Goal: Find specific page/section: Find specific page/section

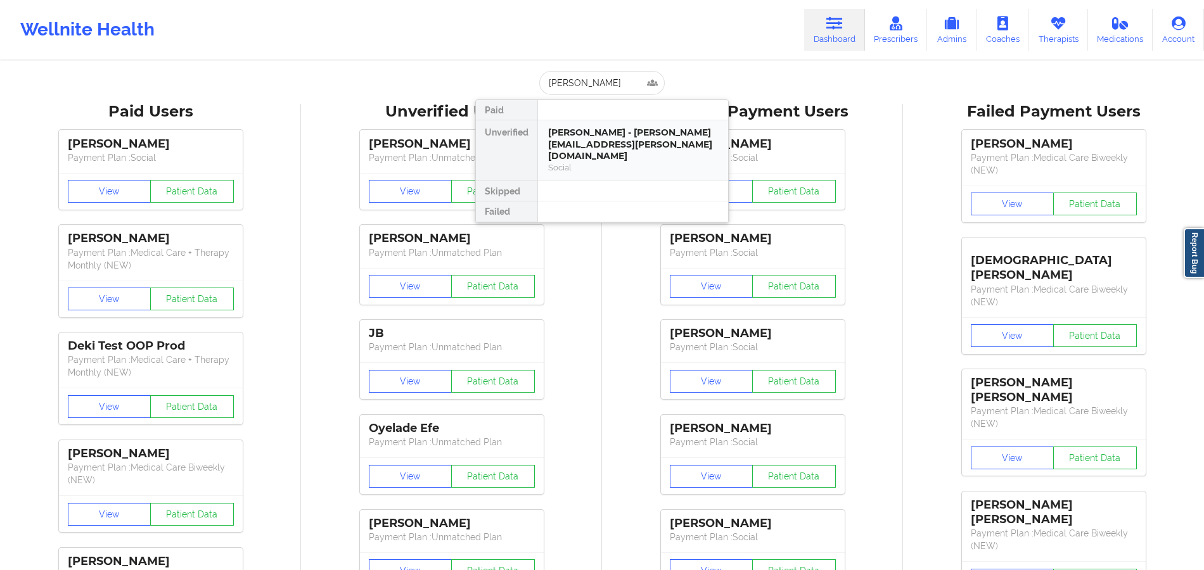
click at [639, 137] on div "[PERSON_NAME] - [PERSON_NAME][EMAIL_ADDRESS][PERSON_NAME][DOMAIN_NAME]" at bounding box center [633, 144] width 170 height 35
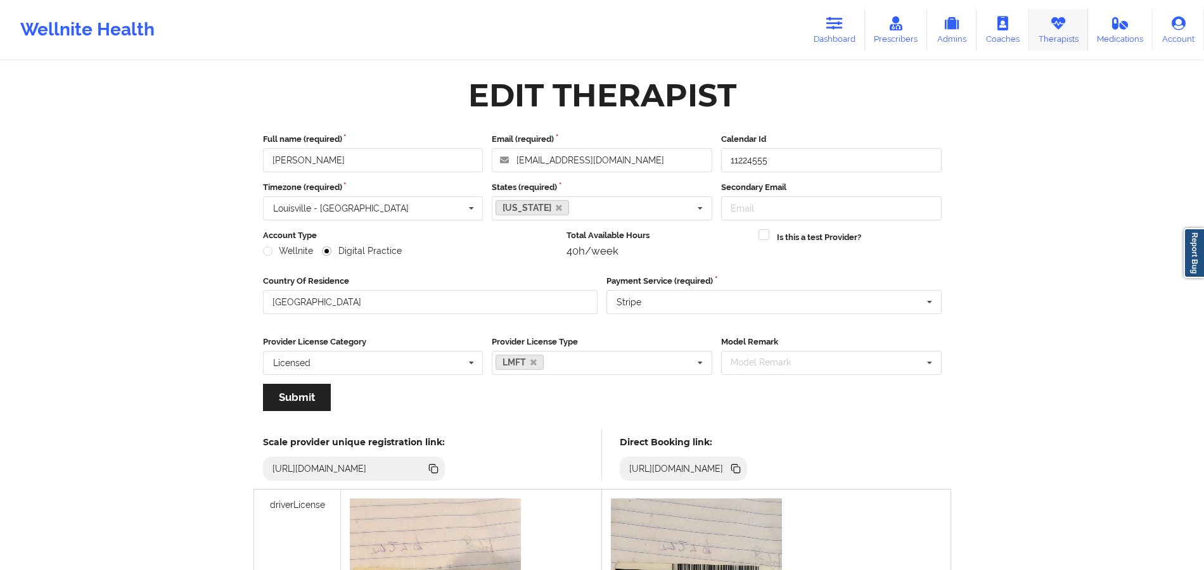
click at [1043, 38] on link "Therapists" at bounding box center [1058, 30] width 59 height 42
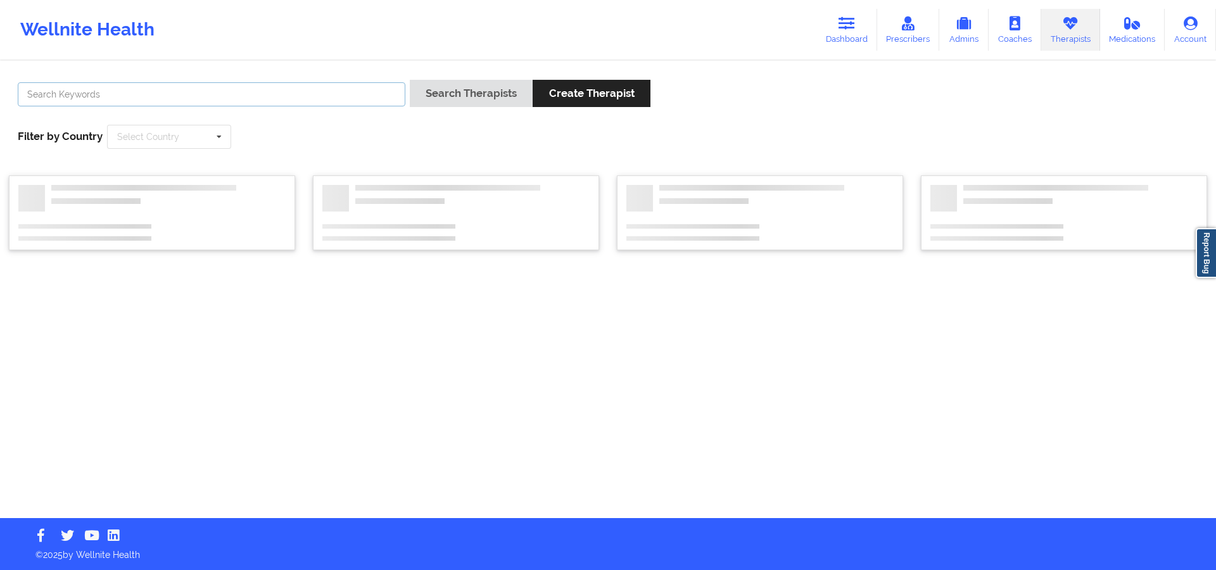
click at [333, 92] on input "text" at bounding box center [212, 94] width 388 height 24
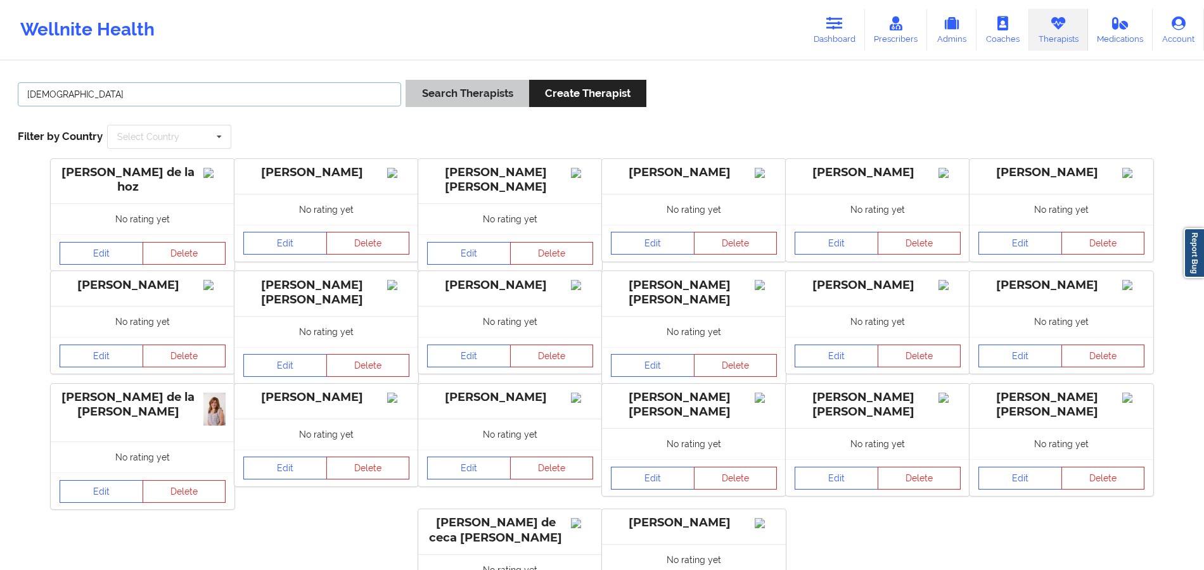
type input "halanski"
click at [457, 96] on button "Search Therapists" at bounding box center [466, 93] width 123 height 27
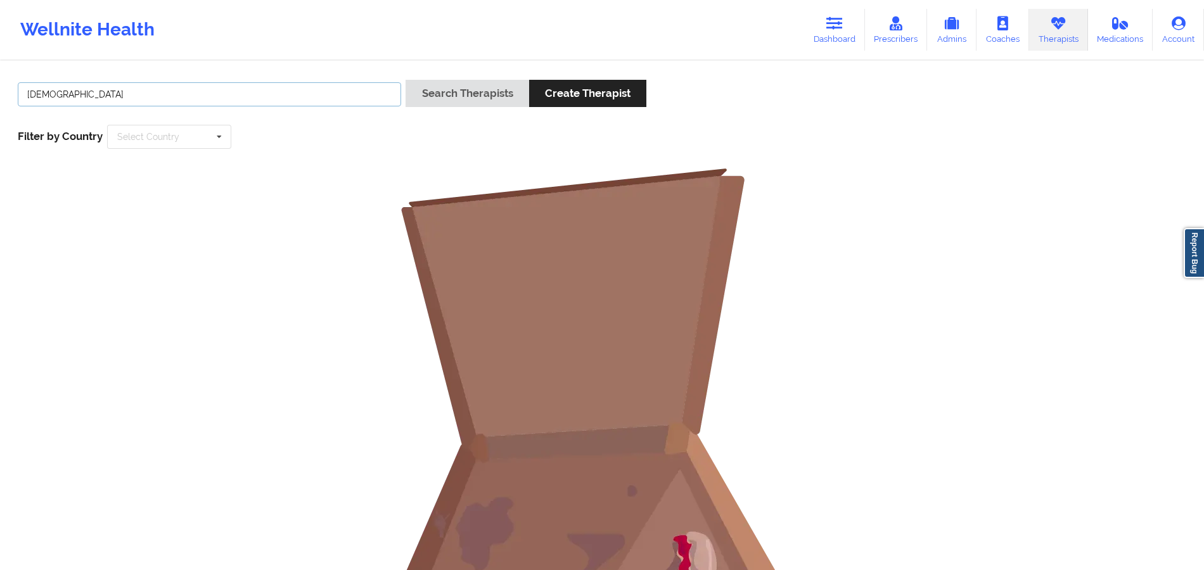
click at [303, 87] on input "halanski" at bounding box center [209, 94] width 383 height 24
click at [912, 37] on link "Prescribers" at bounding box center [896, 30] width 63 height 42
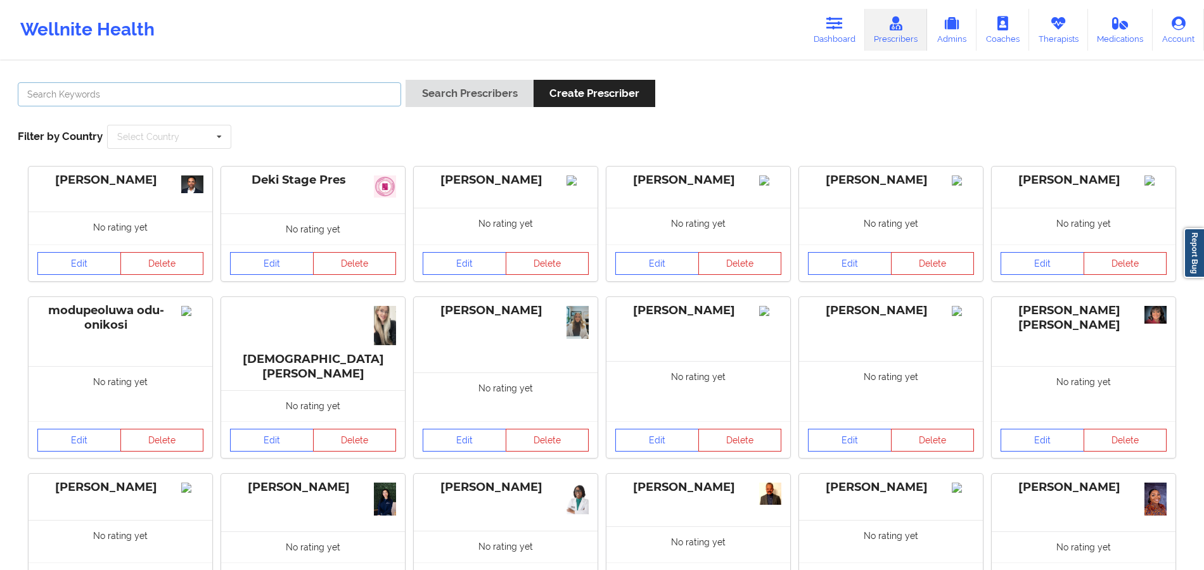
click at [320, 89] on input "text" at bounding box center [209, 94] width 383 height 24
type input "halanski"
click at [446, 111] on div "Search Prescribers Create Prescriber" at bounding box center [530, 98] width 250 height 36
click at [463, 86] on button "Search Prescribers" at bounding box center [468, 93] width 127 height 27
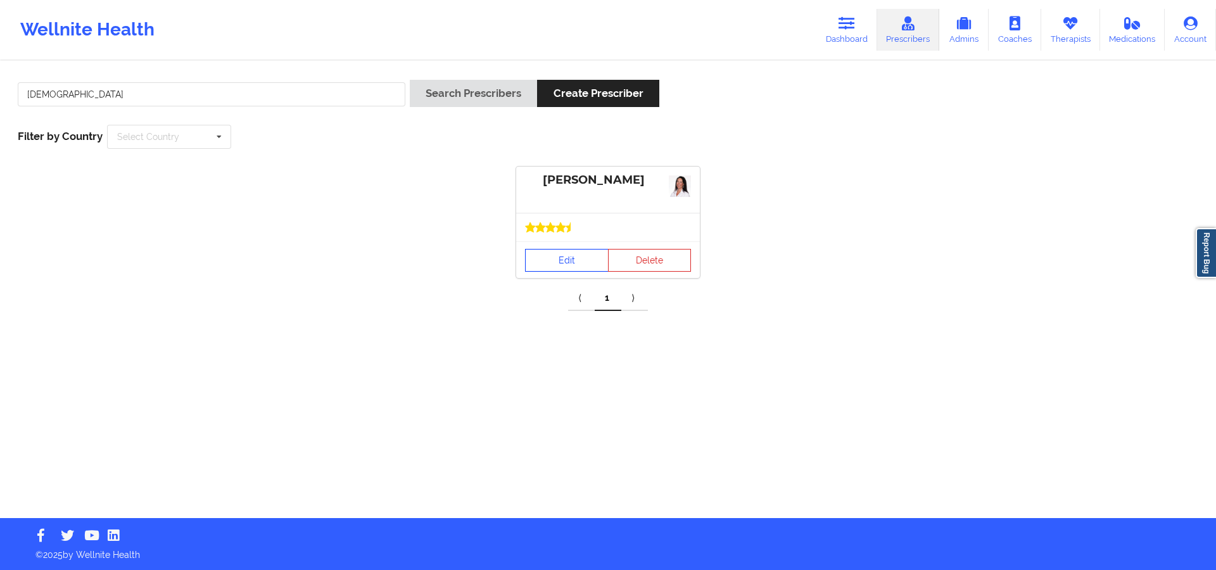
click at [579, 260] on link "Edit" at bounding box center [567, 260] width 84 height 23
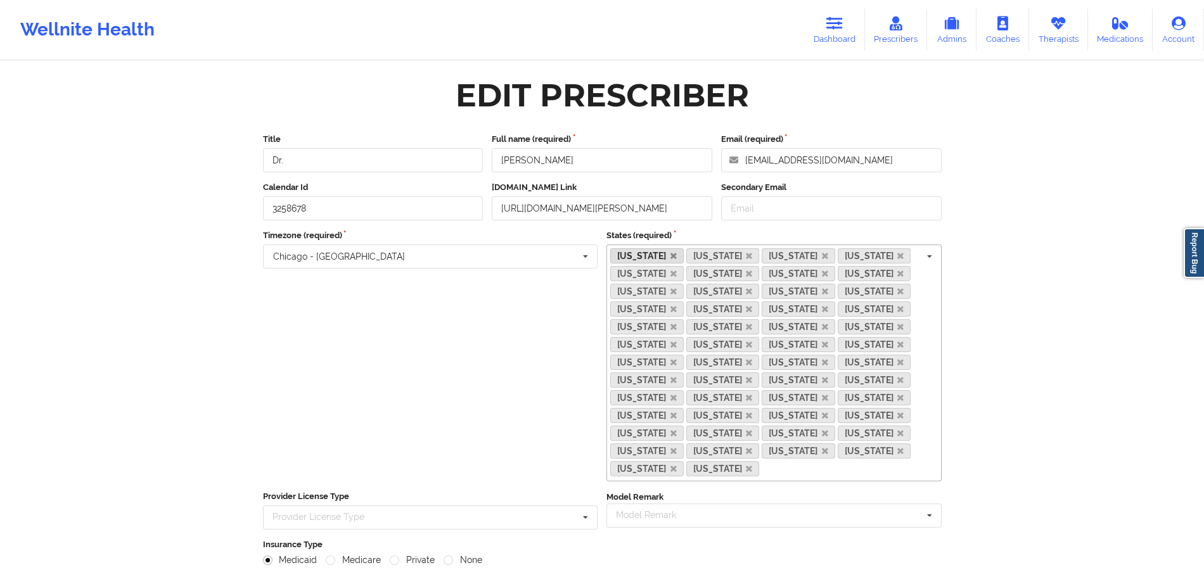
scroll to position [202, 0]
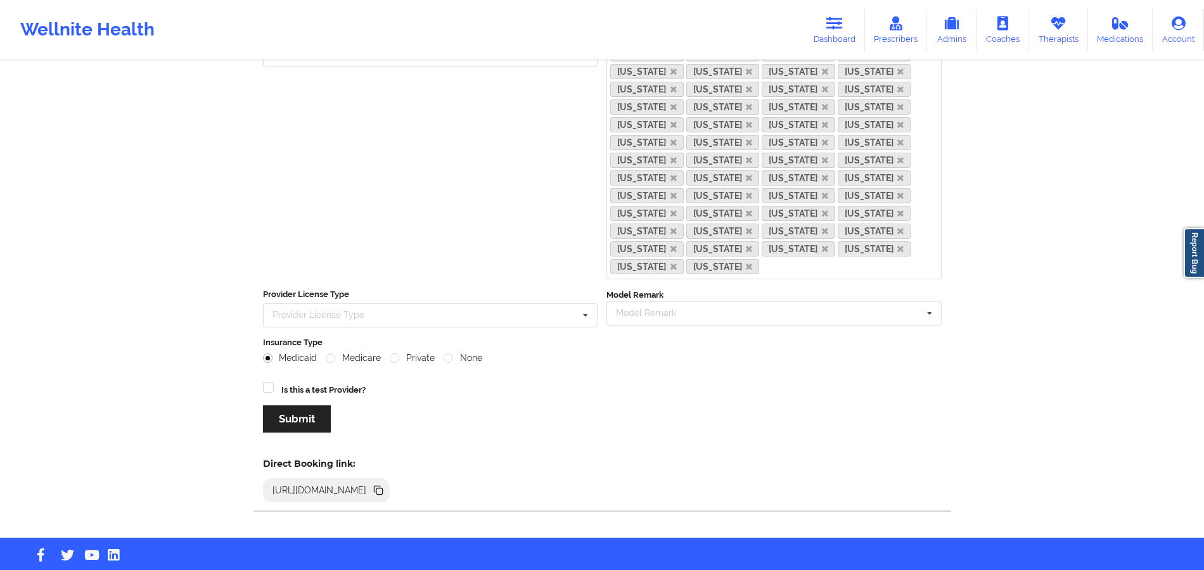
click at [385, 483] on icon at bounding box center [378, 490] width 14 height 14
